Goal: Information Seeking & Learning: Find contact information

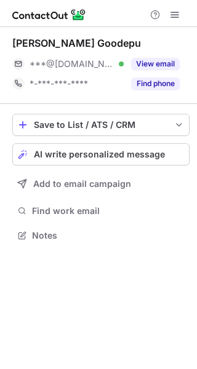
scroll to position [227, 197]
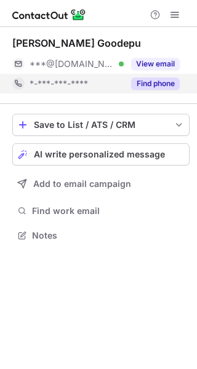
click at [163, 83] on button "Find phone" at bounding box center [155, 84] width 49 height 12
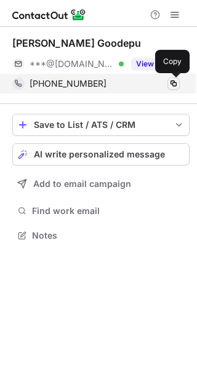
click at [170, 83] on span at bounding box center [174, 84] width 10 height 10
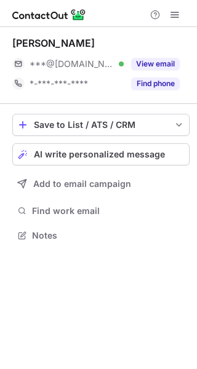
scroll to position [227, 197]
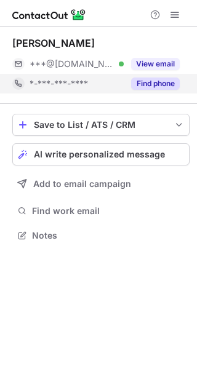
click at [148, 82] on button "Find phone" at bounding box center [155, 84] width 49 height 12
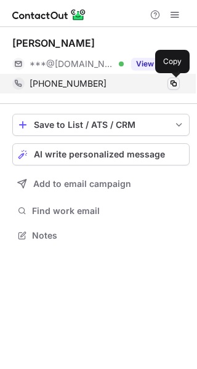
click at [175, 82] on span at bounding box center [174, 84] width 10 height 10
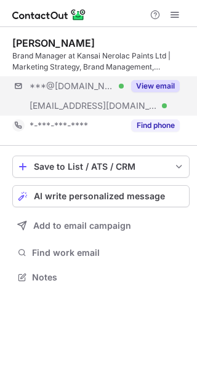
scroll to position [269, 197]
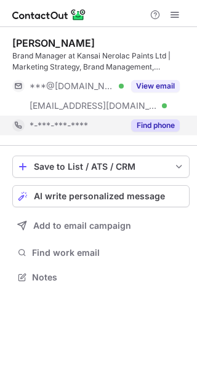
click at [160, 127] on button "Find phone" at bounding box center [155, 125] width 49 height 12
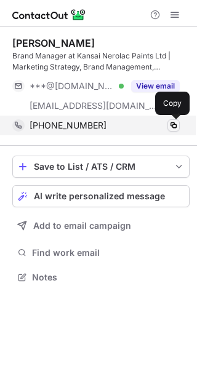
click at [178, 127] on button at bounding box center [173, 125] width 12 height 12
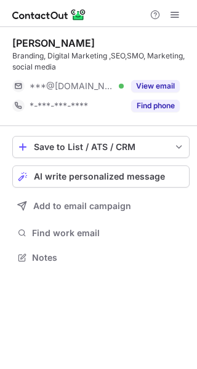
scroll to position [249, 197]
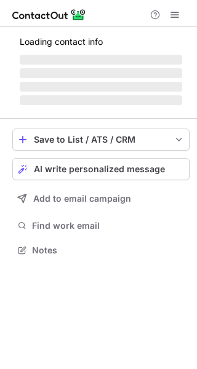
scroll to position [249, 197]
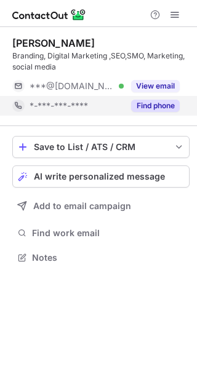
click at [162, 98] on div "Find phone" at bounding box center [152, 106] width 56 height 20
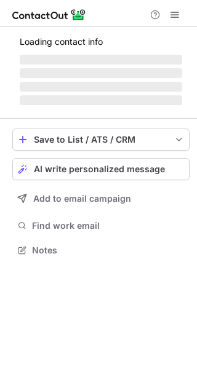
scroll to position [249, 197]
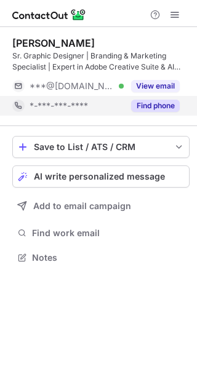
click at [162, 105] on button "Find phone" at bounding box center [155, 106] width 49 height 12
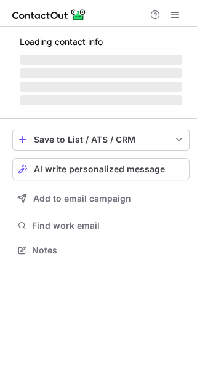
scroll to position [238, 197]
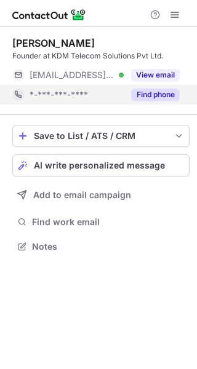
click at [161, 97] on button "Find phone" at bounding box center [155, 95] width 49 height 12
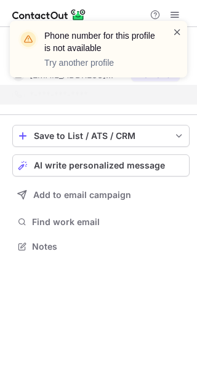
click at [175, 31] on span at bounding box center [177, 32] width 10 height 12
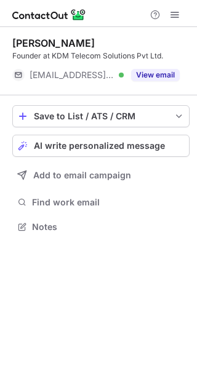
scroll to position [218, 197]
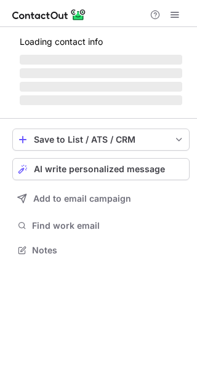
scroll to position [269, 197]
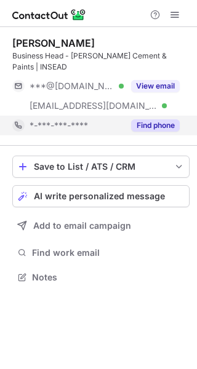
click at [155, 124] on button "Find phone" at bounding box center [155, 125] width 49 height 12
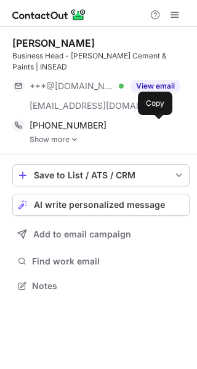
scroll to position [277, 197]
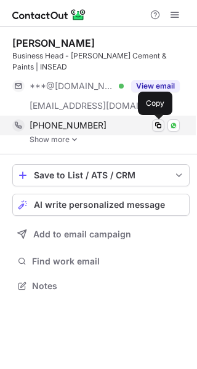
click at [161, 126] on span at bounding box center [158, 126] width 10 height 10
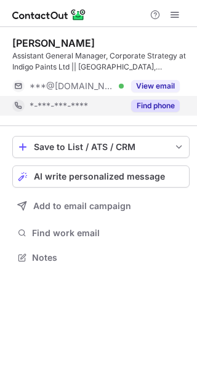
scroll to position [249, 197]
click at [162, 102] on button "Find phone" at bounding box center [155, 106] width 49 height 12
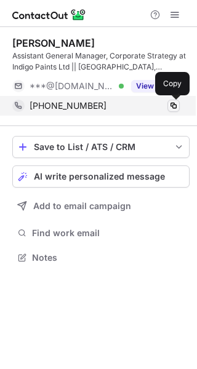
click at [169, 105] on span at bounding box center [174, 106] width 10 height 10
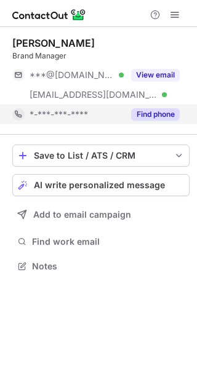
scroll to position [258, 197]
click at [161, 113] on button "Find phone" at bounding box center [155, 114] width 49 height 12
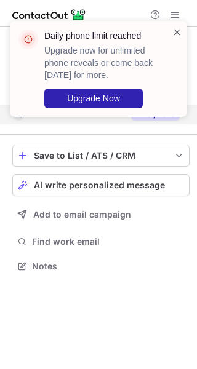
click at [174, 33] on span at bounding box center [177, 32] width 10 height 12
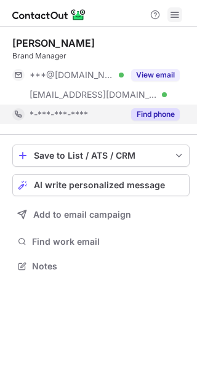
click at [177, 12] on span at bounding box center [175, 15] width 10 height 10
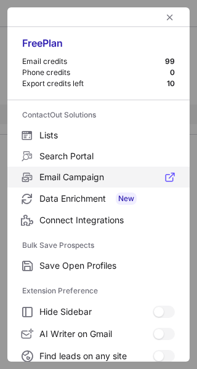
scroll to position [143, 0]
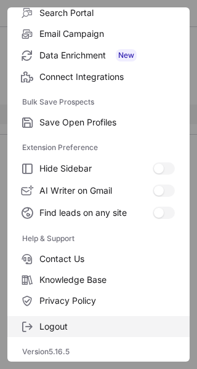
click at [65, 332] on span "Logout" at bounding box center [106, 326] width 135 height 11
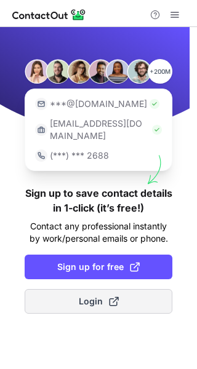
click at [94, 295] on span "Login" at bounding box center [99, 301] width 40 height 12
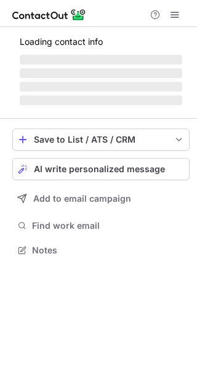
scroll to position [258, 197]
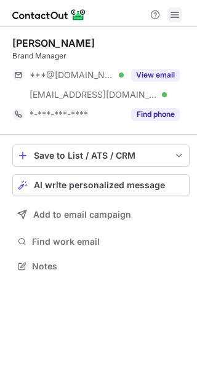
click at [176, 12] on span at bounding box center [175, 15] width 10 height 10
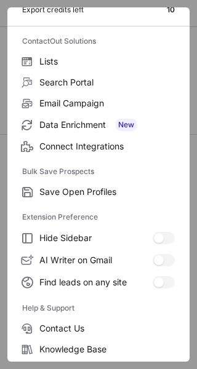
scroll to position [143, 0]
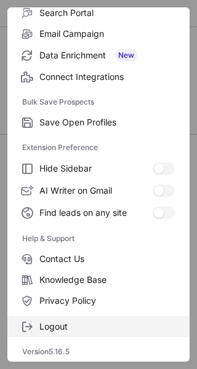
click at [66, 326] on span "Logout" at bounding box center [106, 326] width 135 height 11
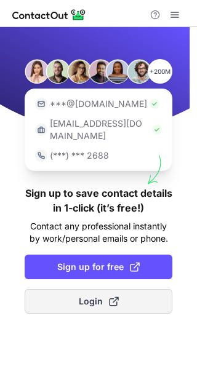
click at [92, 295] on span "Login" at bounding box center [99, 301] width 40 height 12
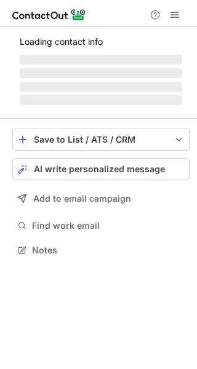
scroll to position [242, 197]
click at [177, 16] on span at bounding box center [175, 15] width 10 height 10
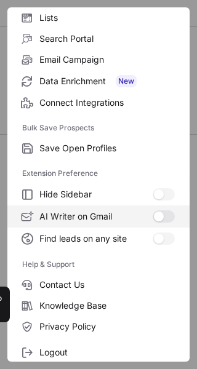
scroll to position [143, 0]
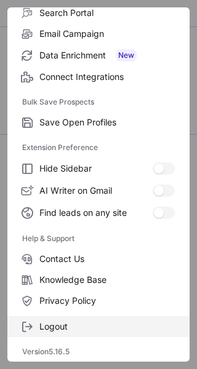
click at [74, 330] on span "Logout" at bounding box center [106, 326] width 135 height 11
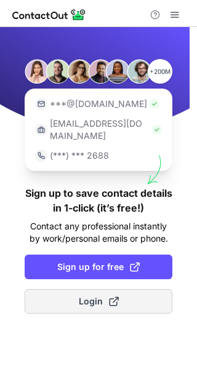
click at [97, 295] on span "Login" at bounding box center [99, 301] width 40 height 12
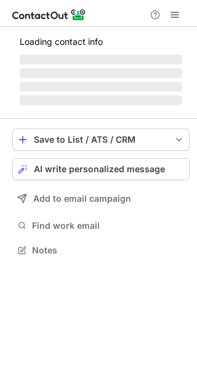
scroll to position [258, 197]
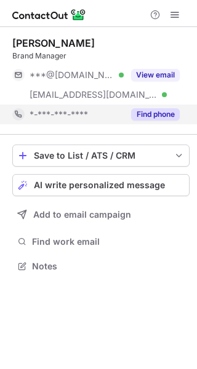
click at [167, 117] on button "Find phone" at bounding box center [155, 114] width 49 height 12
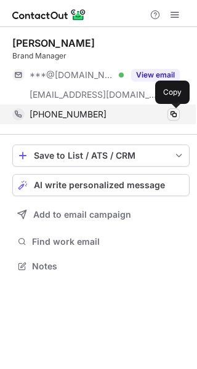
click at [169, 116] on span at bounding box center [174, 115] width 10 height 10
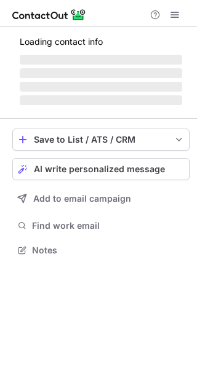
scroll to position [269, 197]
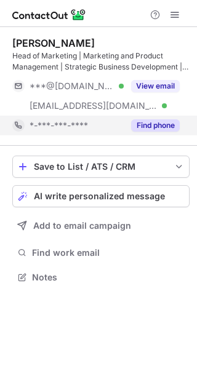
click at [162, 122] on button "Find phone" at bounding box center [155, 125] width 49 height 12
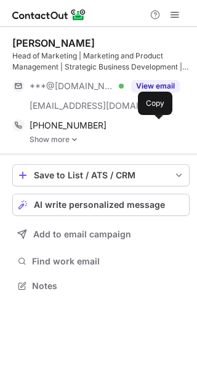
scroll to position [277, 197]
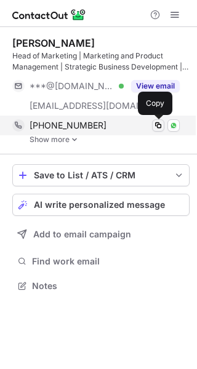
click at [161, 124] on span at bounding box center [158, 126] width 10 height 10
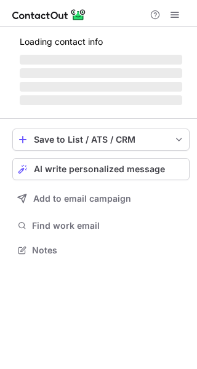
scroll to position [227, 197]
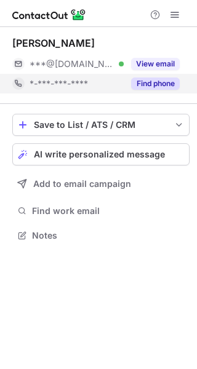
click at [162, 82] on button "Find phone" at bounding box center [155, 84] width 49 height 12
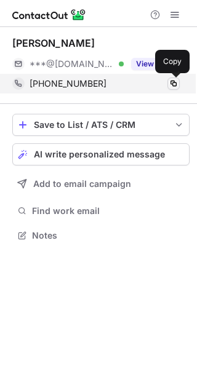
click at [176, 82] on span at bounding box center [174, 84] width 10 height 10
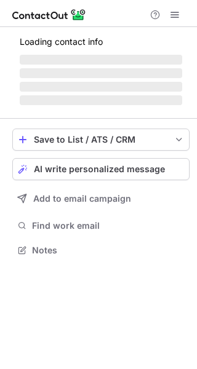
scroll to position [227, 197]
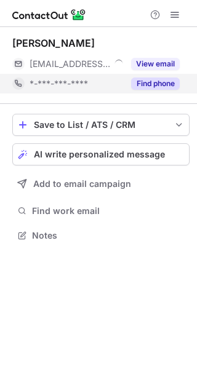
click at [157, 82] on button "Find phone" at bounding box center [155, 84] width 49 height 12
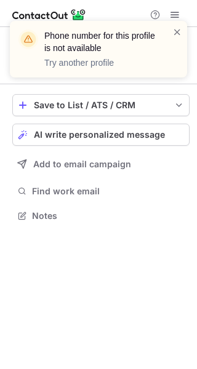
scroll to position [207, 197]
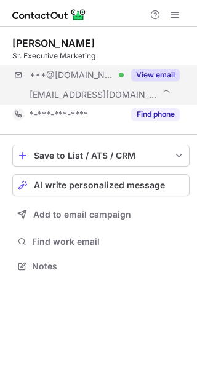
scroll to position [258, 197]
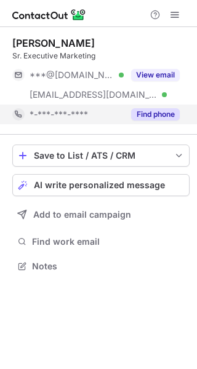
click at [159, 114] on button "Find phone" at bounding box center [155, 114] width 49 height 12
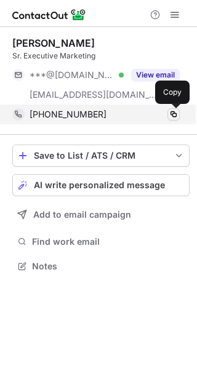
click at [172, 114] on span at bounding box center [174, 115] width 10 height 10
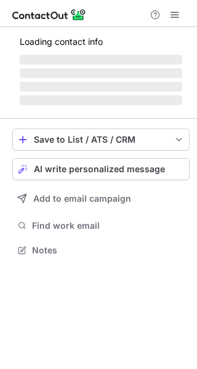
scroll to position [289, 197]
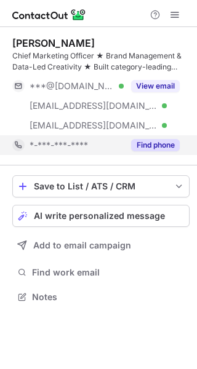
click at [145, 148] on button "Find phone" at bounding box center [155, 145] width 49 height 12
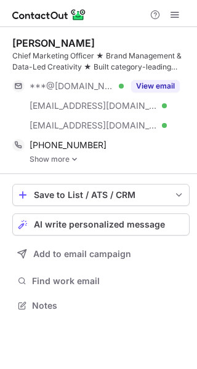
scroll to position [297, 197]
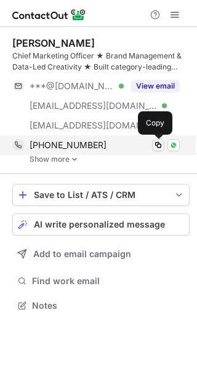
click at [162, 147] on span at bounding box center [158, 145] width 10 height 10
